Goal: Task Accomplishment & Management: Use online tool/utility

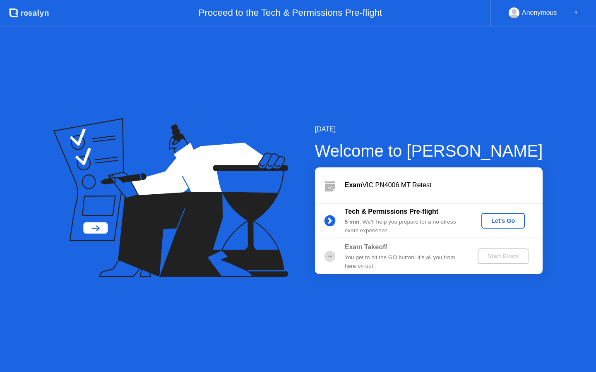
click at [502, 219] on div "Let's Go" at bounding box center [502, 221] width 37 height 7
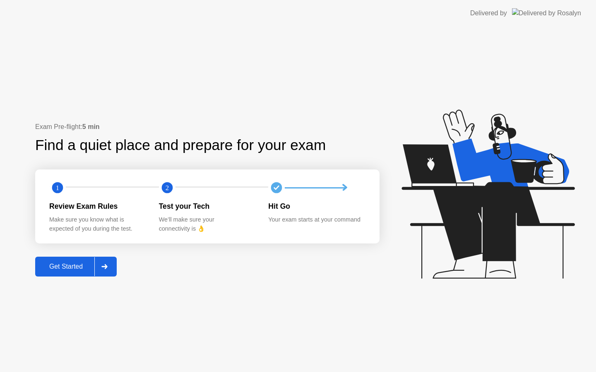
click at [73, 264] on div "Get Started" at bounding box center [66, 266] width 57 height 7
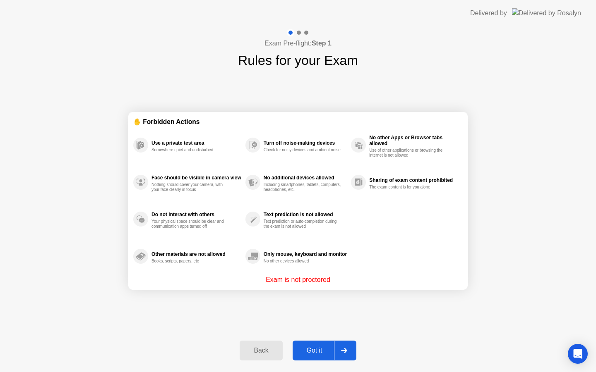
click at [320, 347] on div "Got it" at bounding box center [314, 350] width 39 height 7
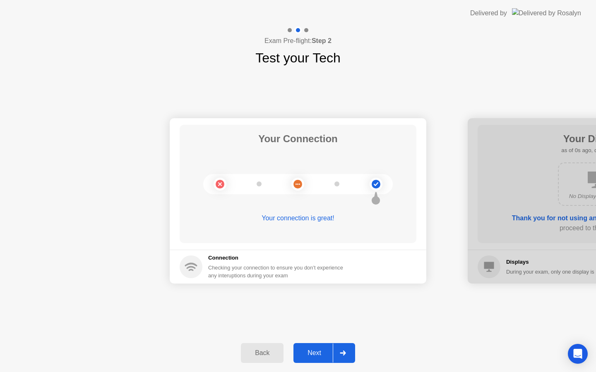
click at [318, 351] on div "Next" at bounding box center [314, 352] width 37 height 7
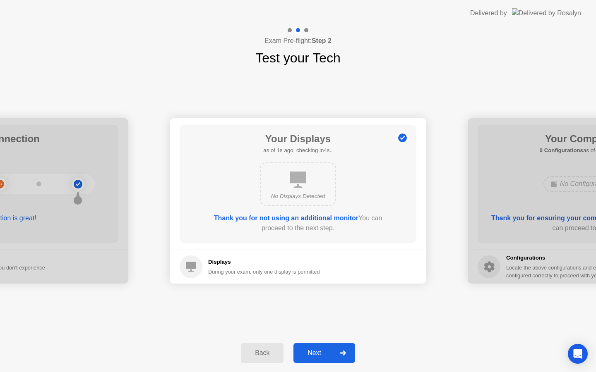
click at [318, 351] on div "Next" at bounding box center [314, 352] width 37 height 7
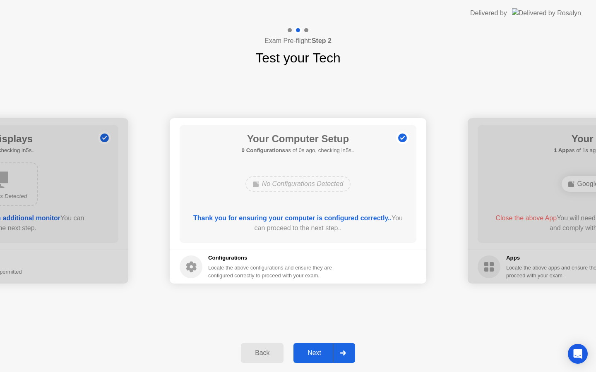
click at [318, 351] on div "Next" at bounding box center [314, 352] width 37 height 7
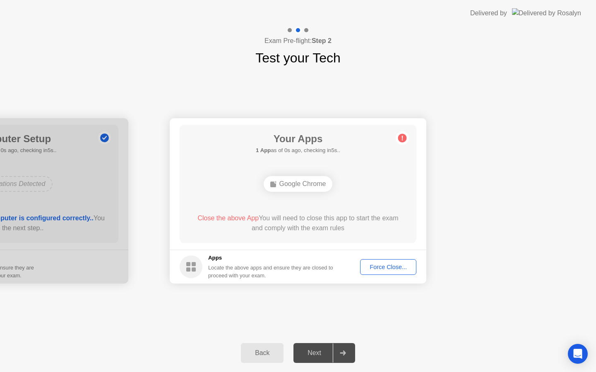
click at [386, 268] on div "Force Close..." at bounding box center [388, 267] width 50 height 7
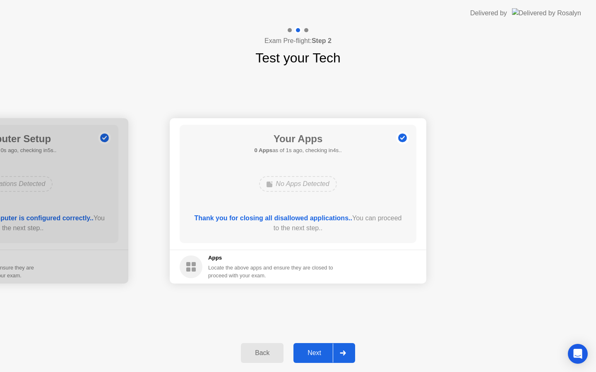
click at [317, 353] on div "Next" at bounding box center [314, 352] width 37 height 7
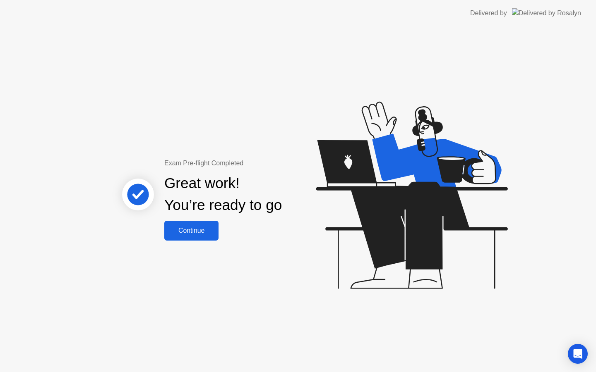
click at [184, 229] on div "Continue" at bounding box center [191, 230] width 49 height 7
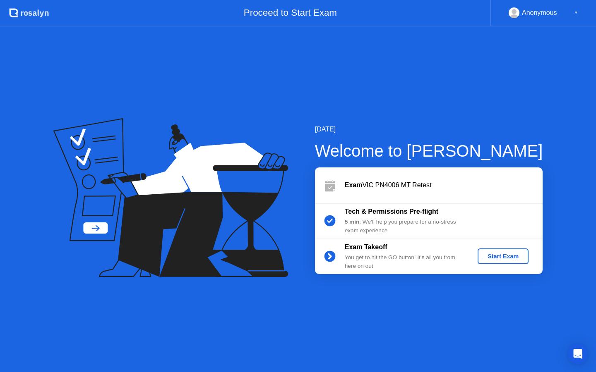
click at [491, 253] on div "Start Exam" at bounding box center [503, 256] width 44 height 7
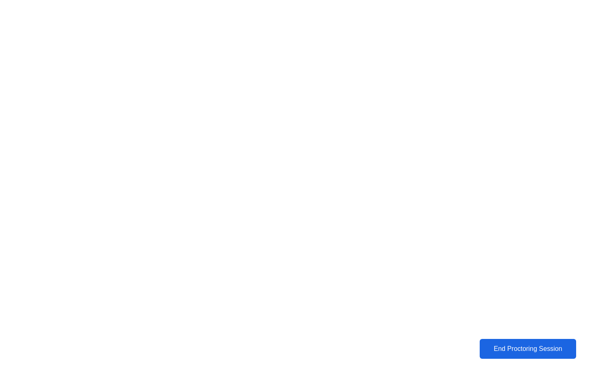
click at [522, 343] on button "End Proctoring Session" at bounding box center [527, 349] width 97 height 20
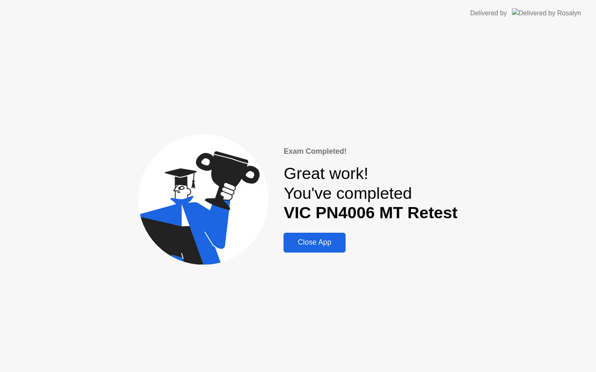
click at [326, 250] on button "Close App" at bounding box center [314, 243] width 62 height 20
